Goal: Transaction & Acquisition: Purchase product/service

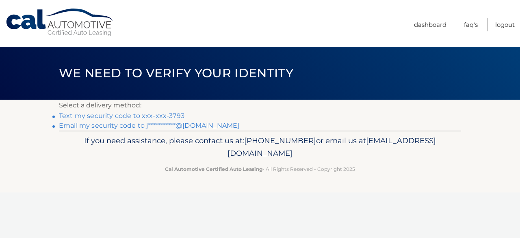
click at [110, 116] on link "Text my security code to xxx-xxx-3793" at bounding box center [121, 116] width 125 height 8
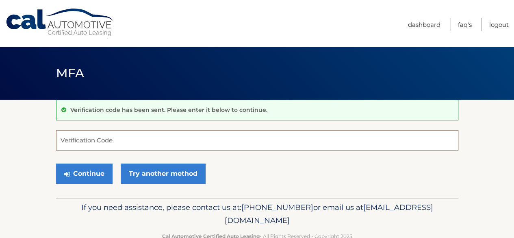
click at [190, 146] on input "Verification Code" at bounding box center [257, 140] width 402 height 20
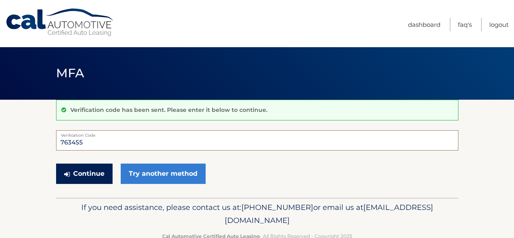
type input "763455"
click at [85, 170] on button "Continue" at bounding box center [84, 173] width 56 height 20
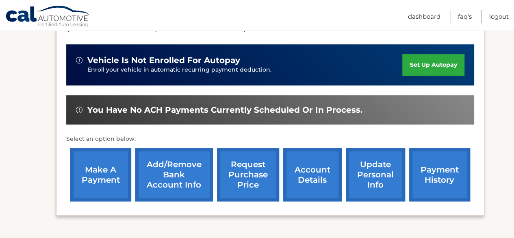
scroll to position [203, 0]
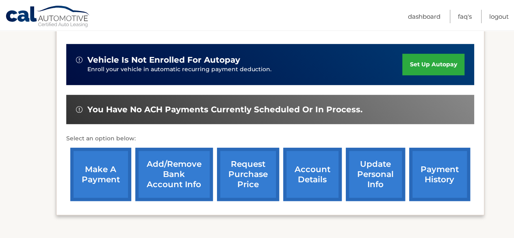
click at [94, 181] on link "make a payment" at bounding box center [100, 173] width 61 height 53
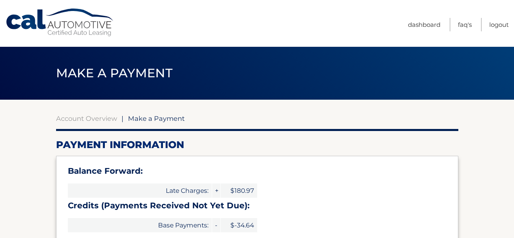
select select "MDU1N2ZhOTEtZjk5OC00N2QzLTkwMjUtMjcwZjc5NWIxZTA2"
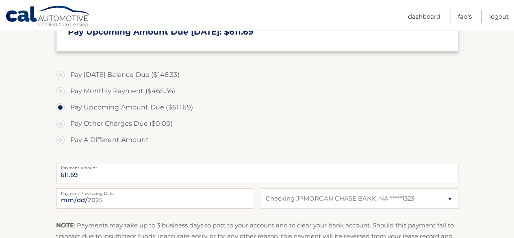
scroll to position [284, 0]
click at [58, 91] on label "Pay Monthly Payment ($465.36)" at bounding box center [257, 90] width 402 height 16
click at [59, 91] on input "Pay Monthly Payment ($465.36)" at bounding box center [63, 88] width 8 height 13
radio input "true"
type input "465.36"
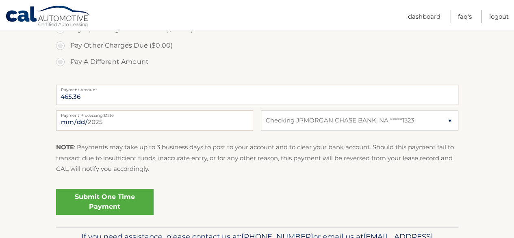
click at [108, 210] on link "Submit One Time Payment" at bounding box center [104, 201] width 97 height 26
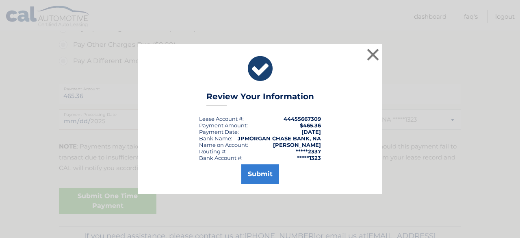
scroll to position [362, 0]
click at [263, 174] on button "Submit" at bounding box center [260, 173] width 38 height 19
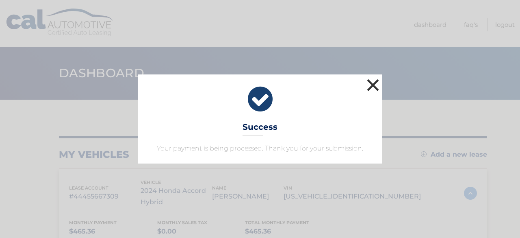
click at [376, 88] on button "×" at bounding box center [373, 85] width 16 height 16
